Goal: Check status: Check status

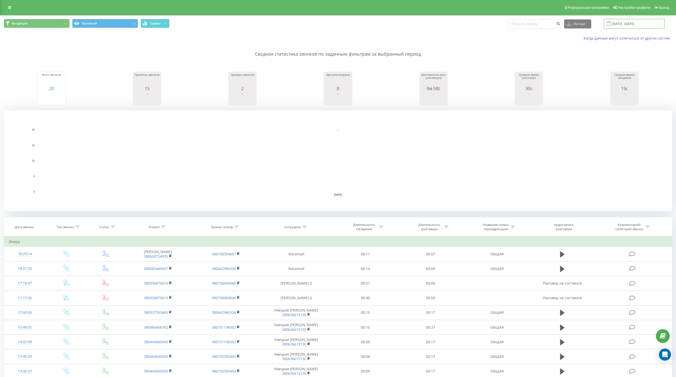
click at [625, 23] on input "[DATE] - [DATE]" at bounding box center [634, 24] width 61 height 10
click at [530, 101] on div "19" at bounding box center [532, 101] width 7 height 7
click at [650, 123] on button "Применить" at bounding box center [647, 123] width 25 height 7
type input "[DATE] - [DATE]"
click at [632, 22] on input "[DATE] - [DATE]" at bounding box center [634, 24] width 61 height 10
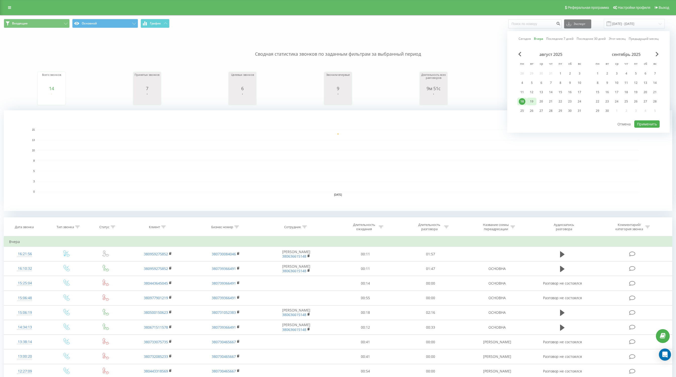
click at [534, 101] on div "19" at bounding box center [532, 101] width 7 height 7
click at [655, 122] on button "Применить" at bounding box center [647, 123] width 25 height 7
type input "[DATE] - [DATE]"
